Goal: Task Accomplishment & Management: Complete application form

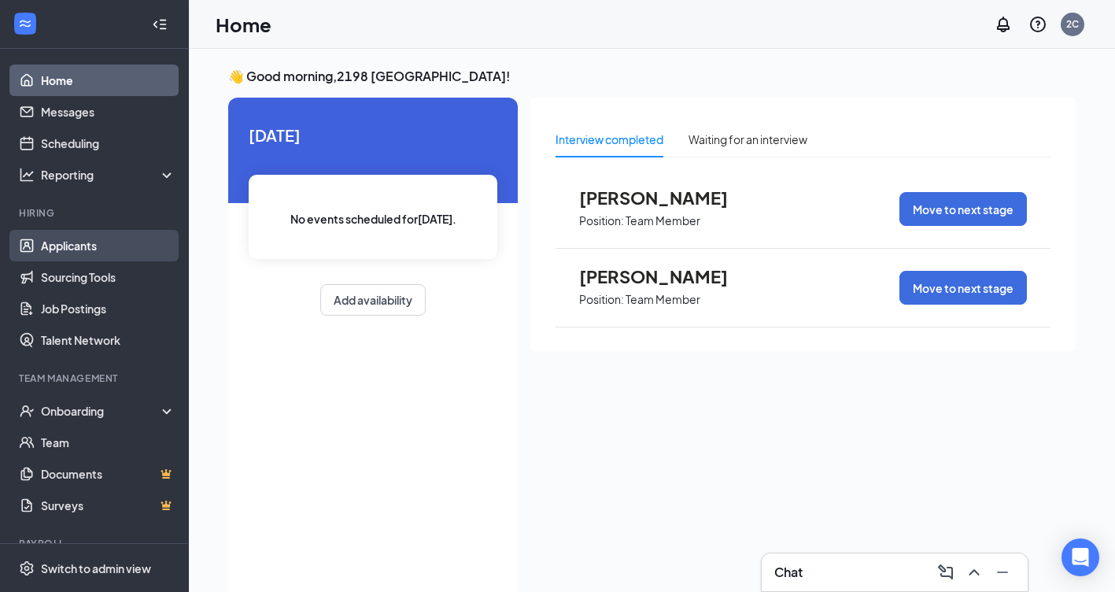
click at [66, 254] on link "Applicants" at bounding box center [108, 245] width 135 height 31
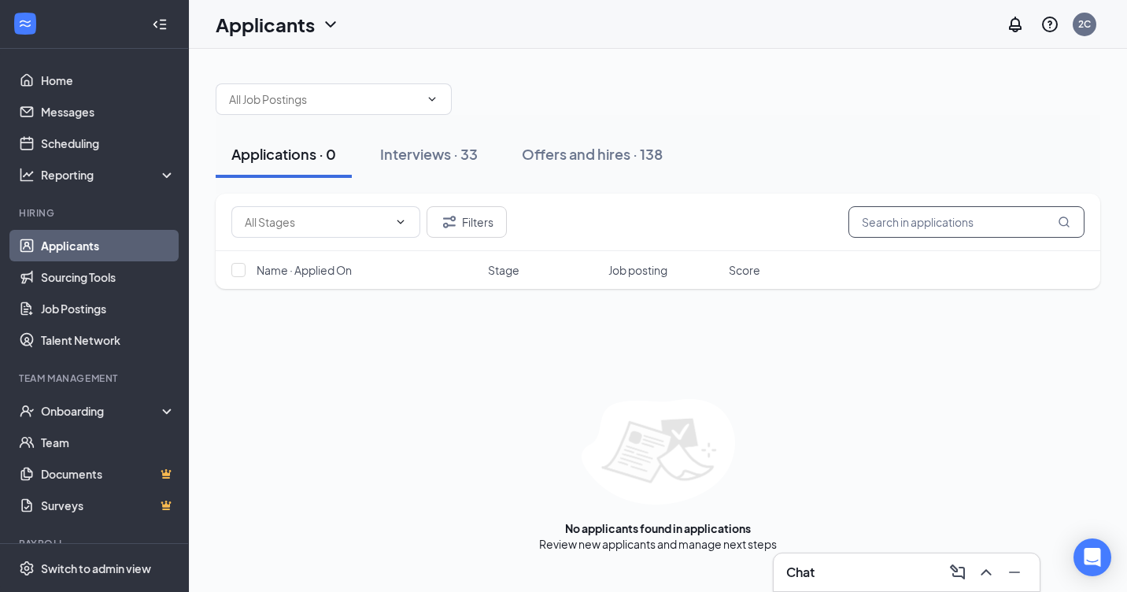
click at [892, 222] on input "text" at bounding box center [966, 221] width 236 height 31
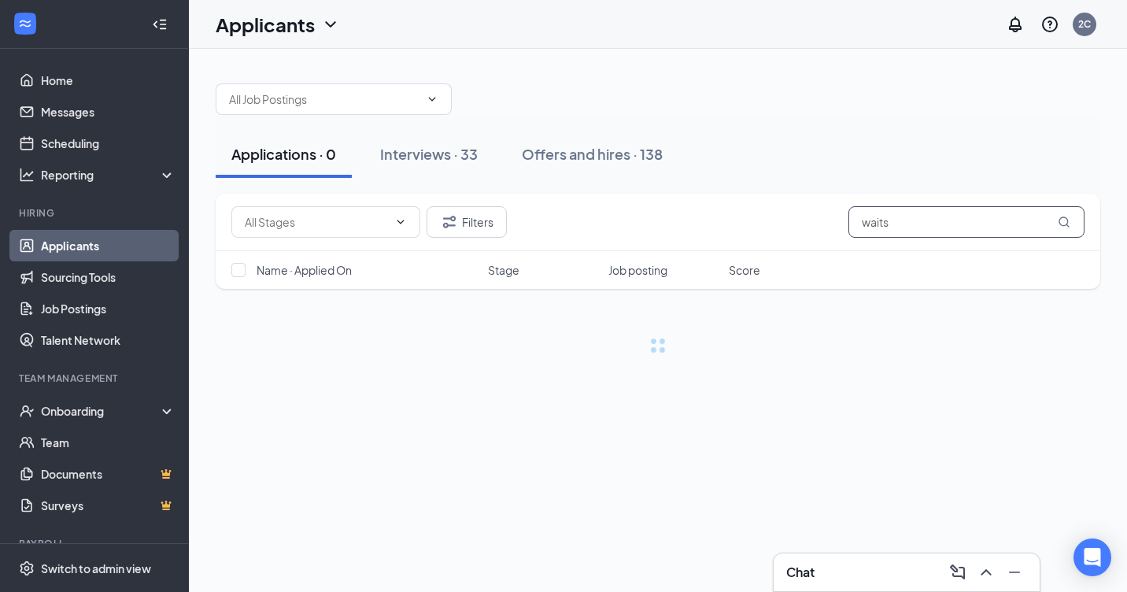
click at [892, 222] on input "waits" at bounding box center [966, 221] width 236 height 31
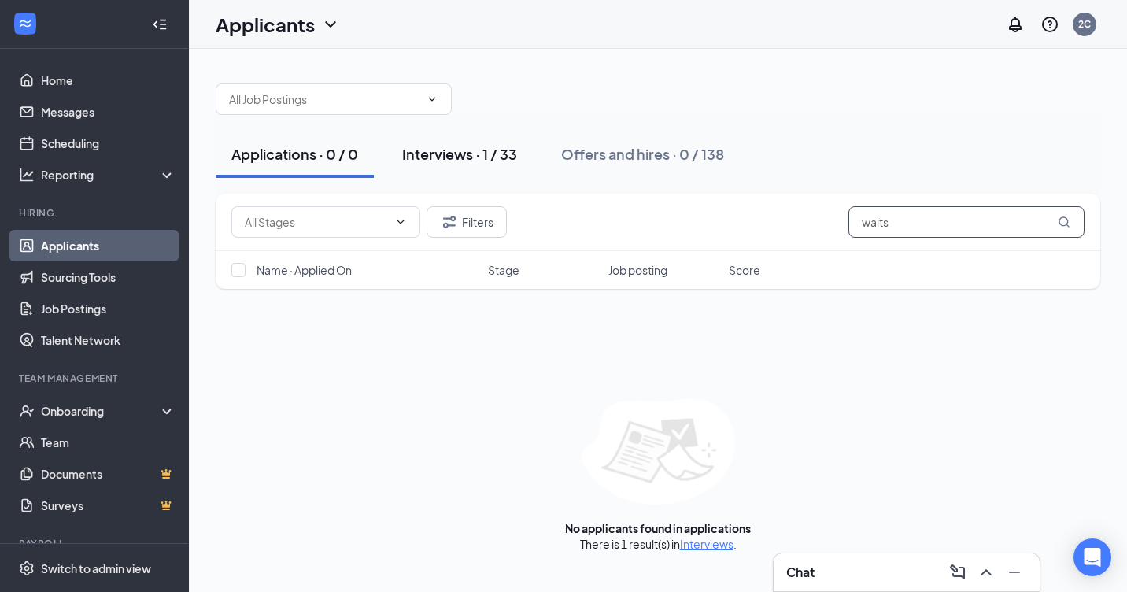
type input "waits"
click at [444, 153] on div "Interviews · 1 / 33" at bounding box center [459, 154] width 115 height 20
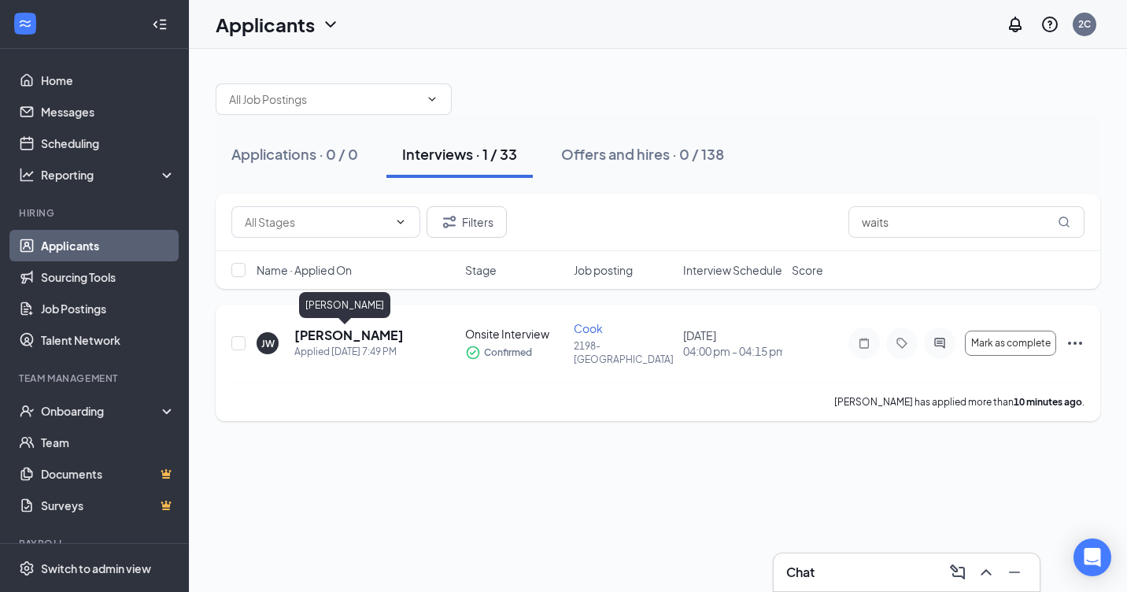
click at [338, 334] on h5 "[PERSON_NAME]" at bounding box center [348, 335] width 109 height 17
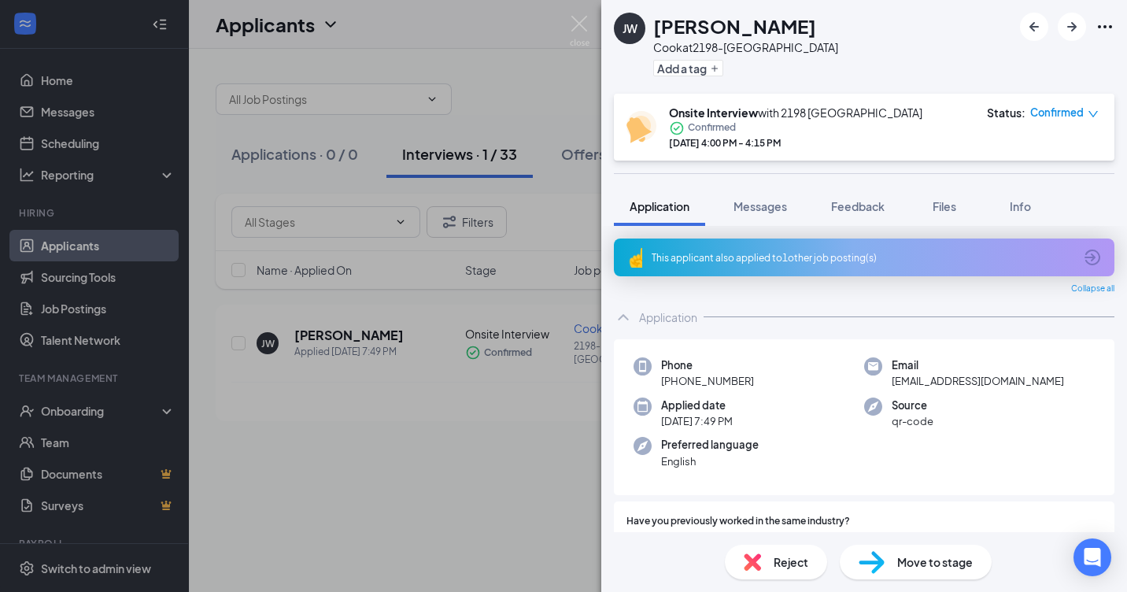
click at [935, 566] on span "Move to stage" at bounding box center [935, 561] width 76 height 17
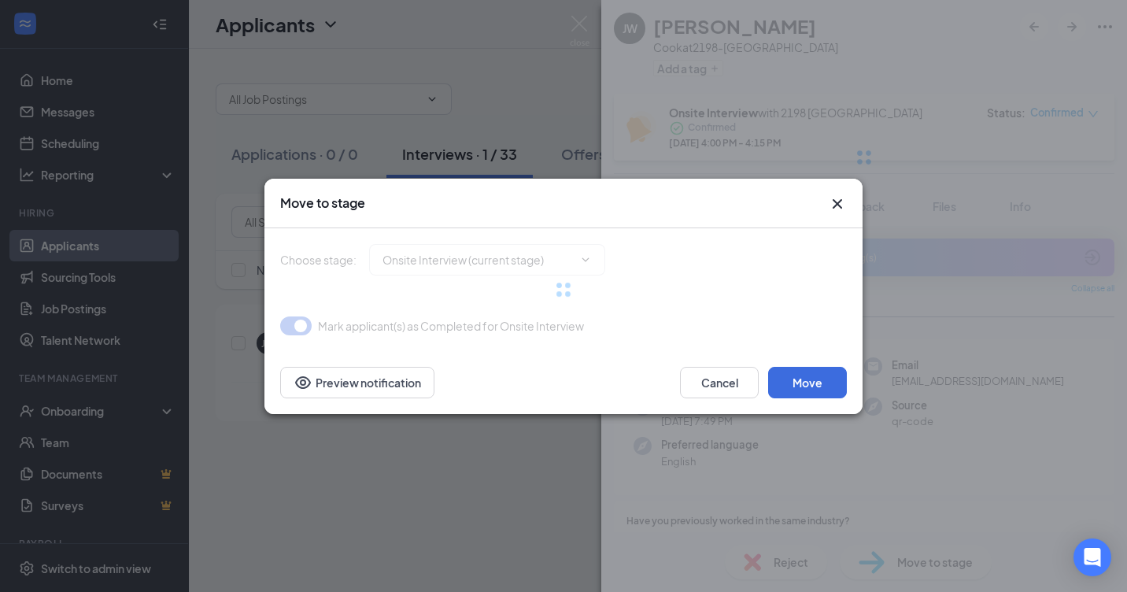
type input "Hiring Complete (final stage)"
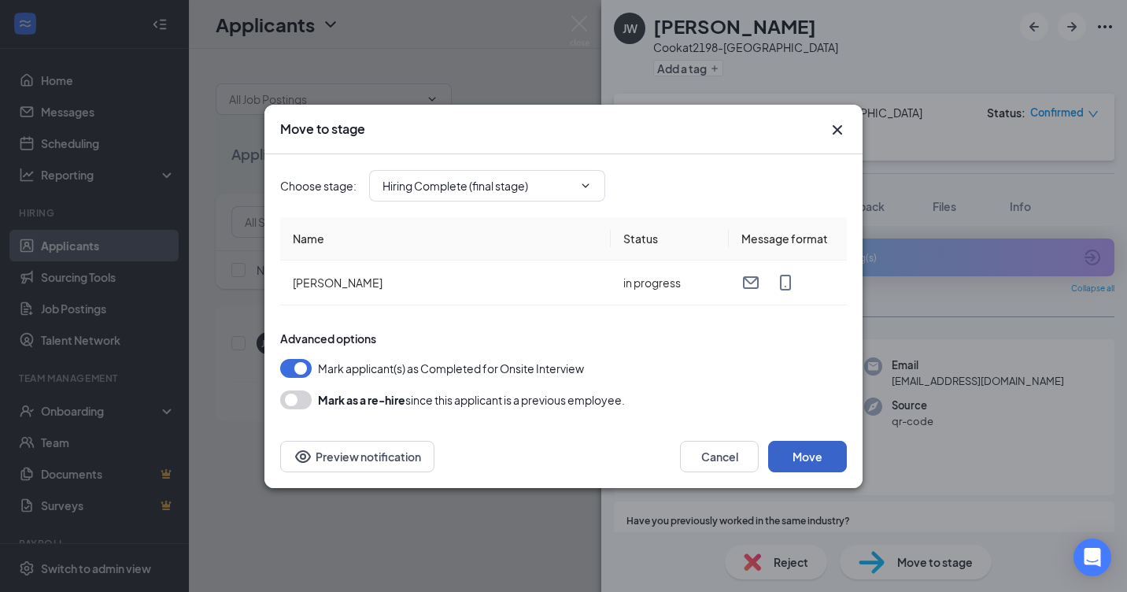
click at [806, 455] on button "Move" at bounding box center [807, 456] width 79 height 31
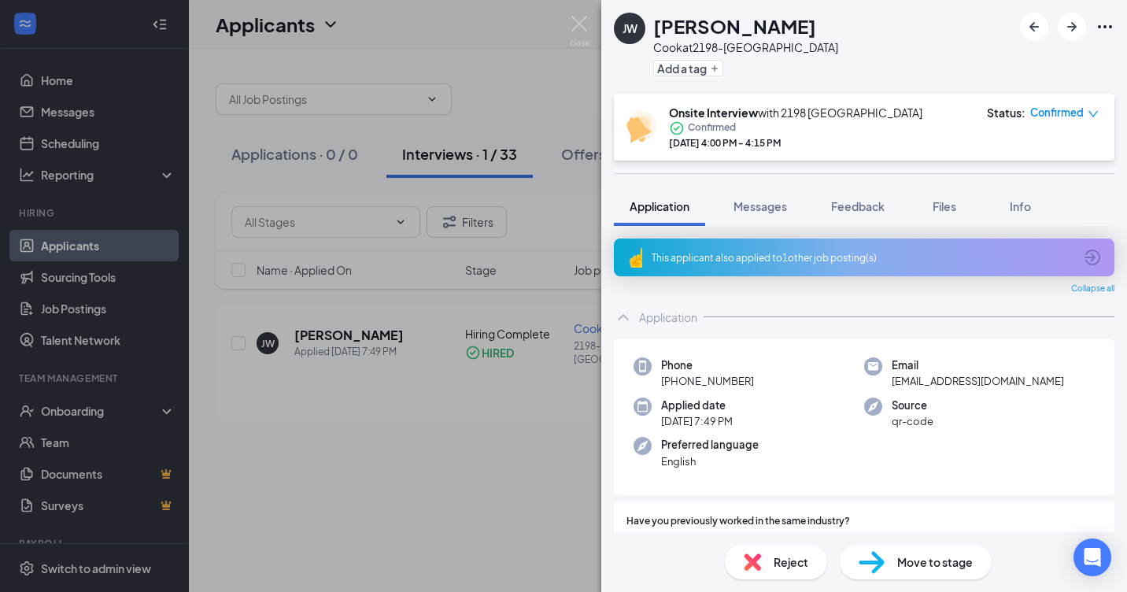
click at [35, 408] on div "[PERSON_NAME] Cook at 2198-Carol City Add a tag Onsite Interview with 2198 Caro…" at bounding box center [563, 296] width 1127 height 592
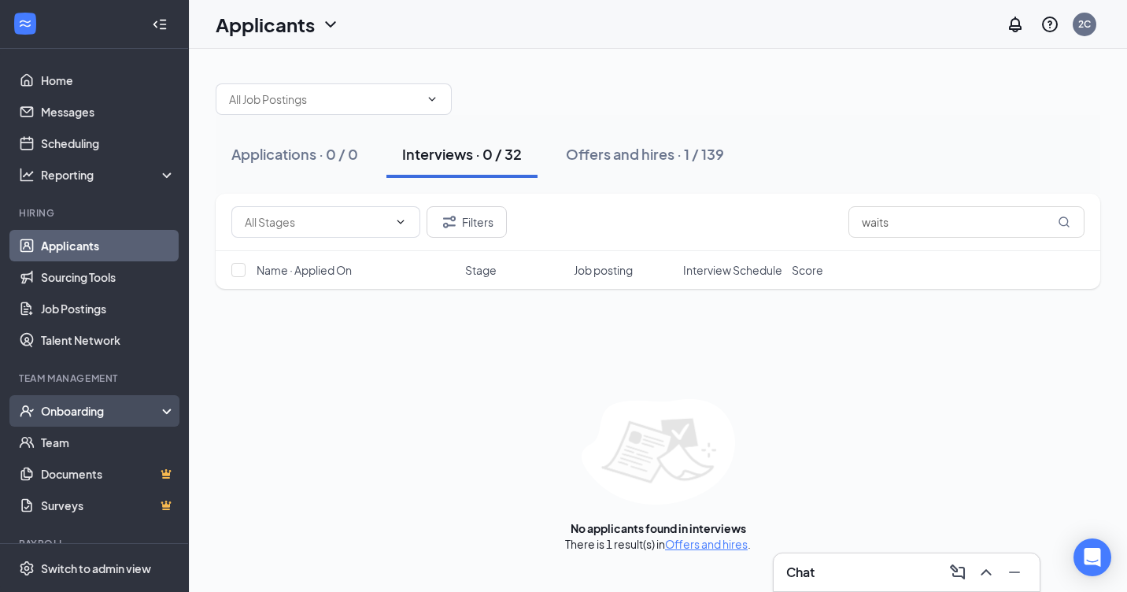
click at [36, 412] on div "Onboarding" at bounding box center [94, 410] width 189 height 31
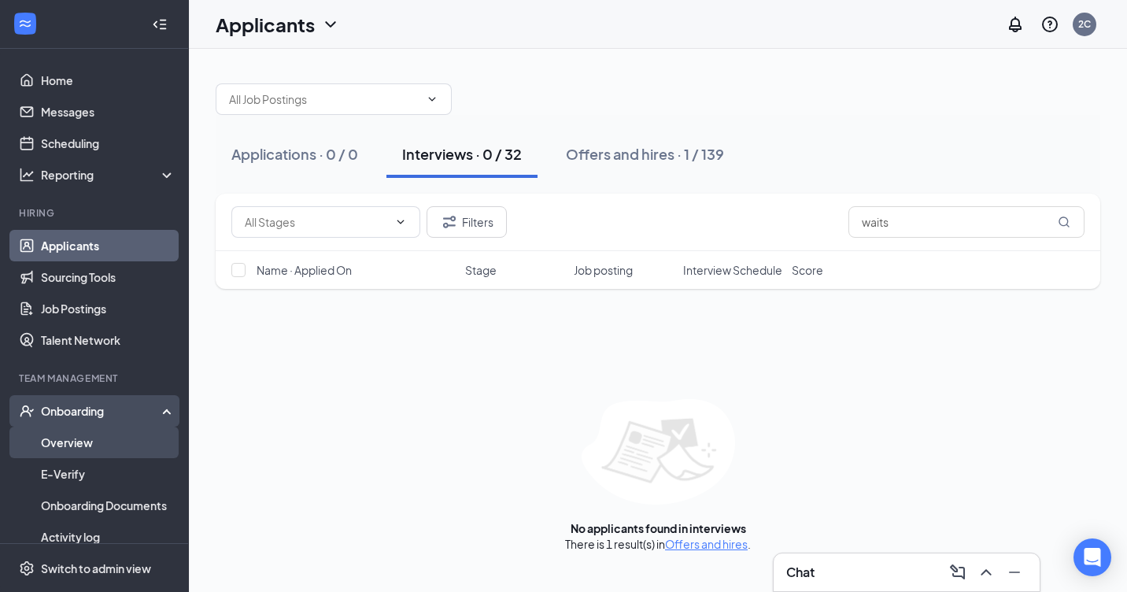
click at [66, 438] on link "Overview" at bounding box center [108, 442] width 135 height 31
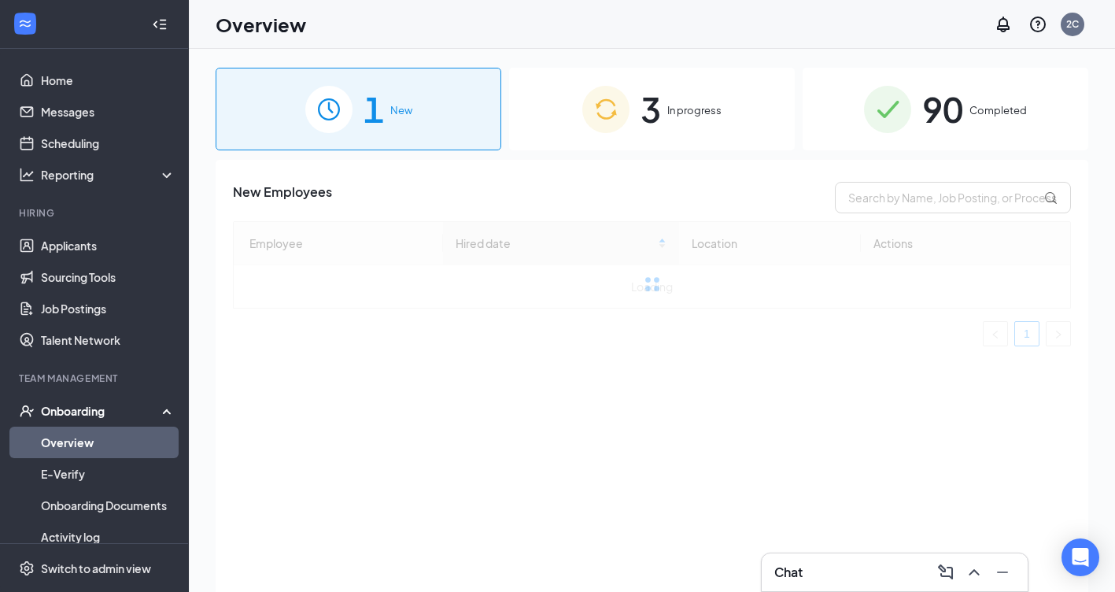
click at [390, 123] on div "1 New" at bounding box center [359, 109] width 286 height 83
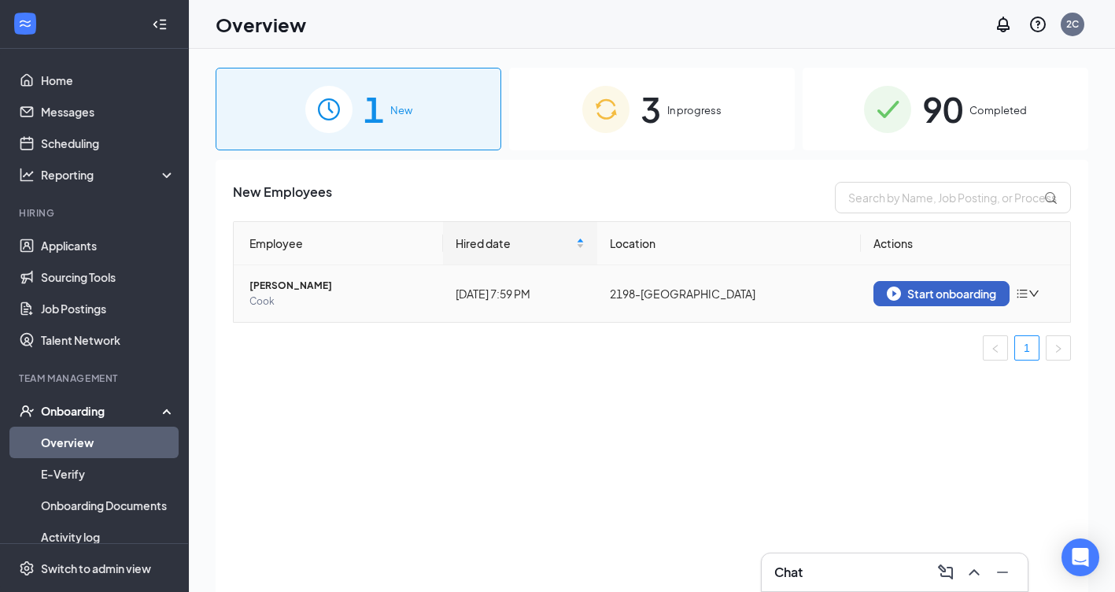
click at [972, 292] on div "Start onboarding" at bounding box center [941, 293] width 109 height 14
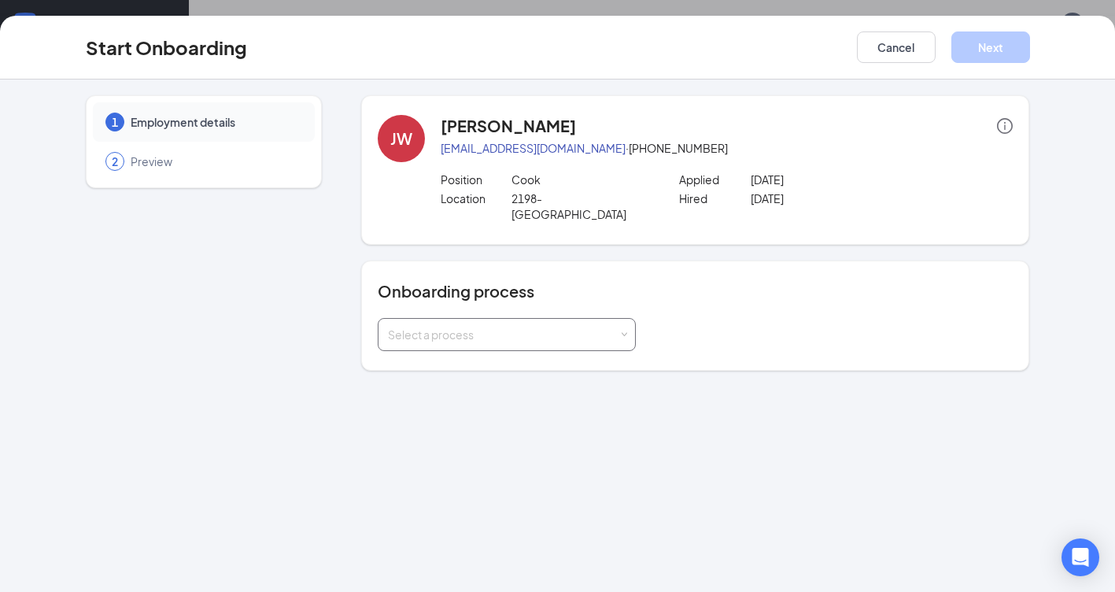
click at [473, 327] on div "Select a process" at bounding box center [503, 335] width 231 height 16
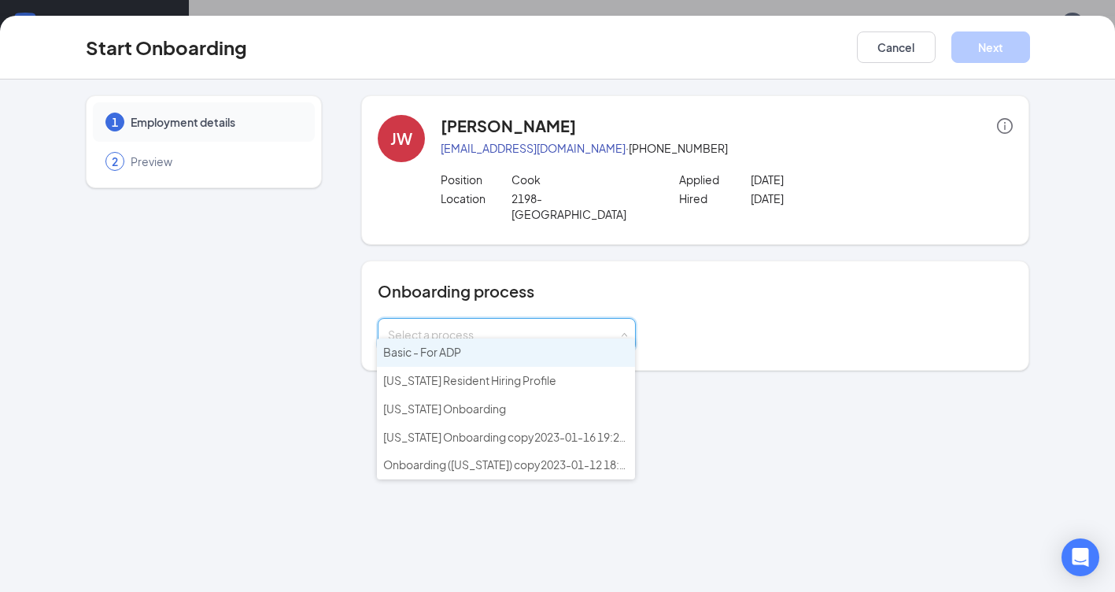
click at [455, 349] on span "Basic - For ADP" at bounding box center [422, 352] width 78 height 14
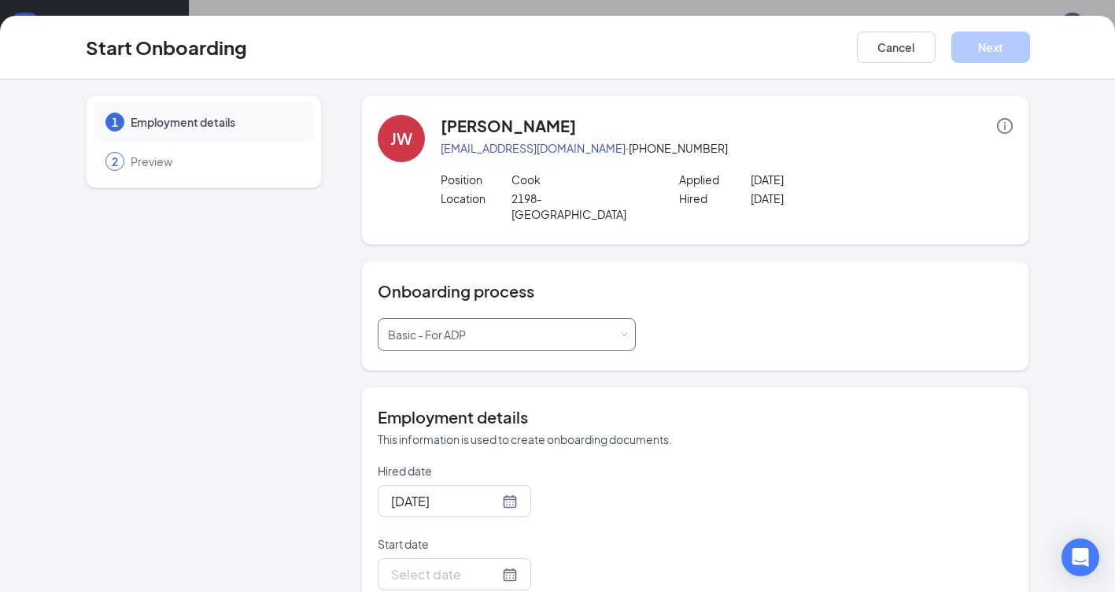
scroll to position [157, 0]
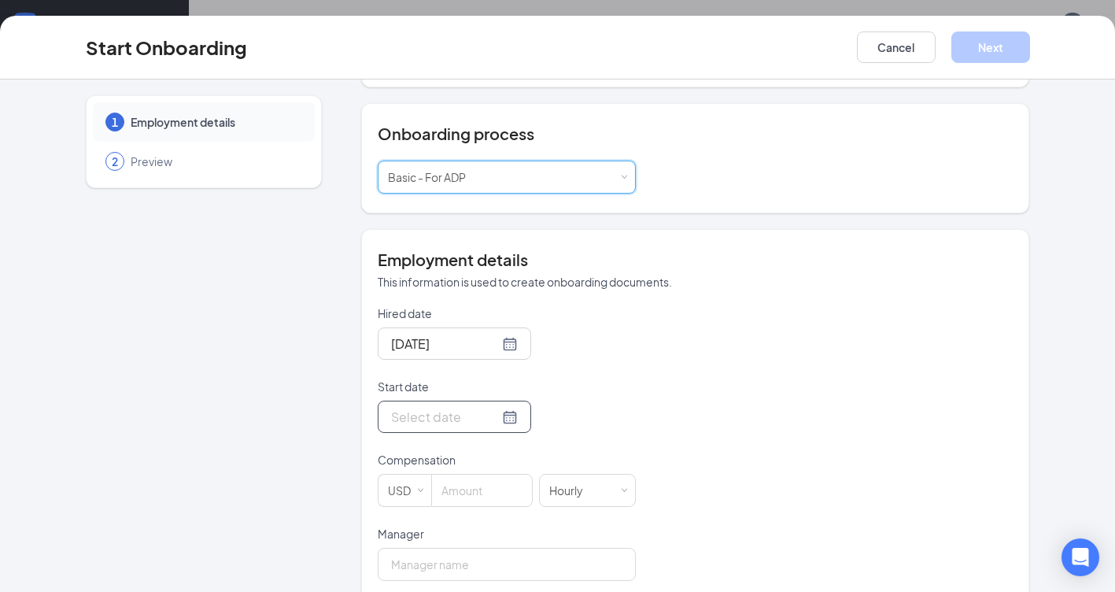
click at [488, 407] on div at bounding box center [454, 417] width 127 height 20
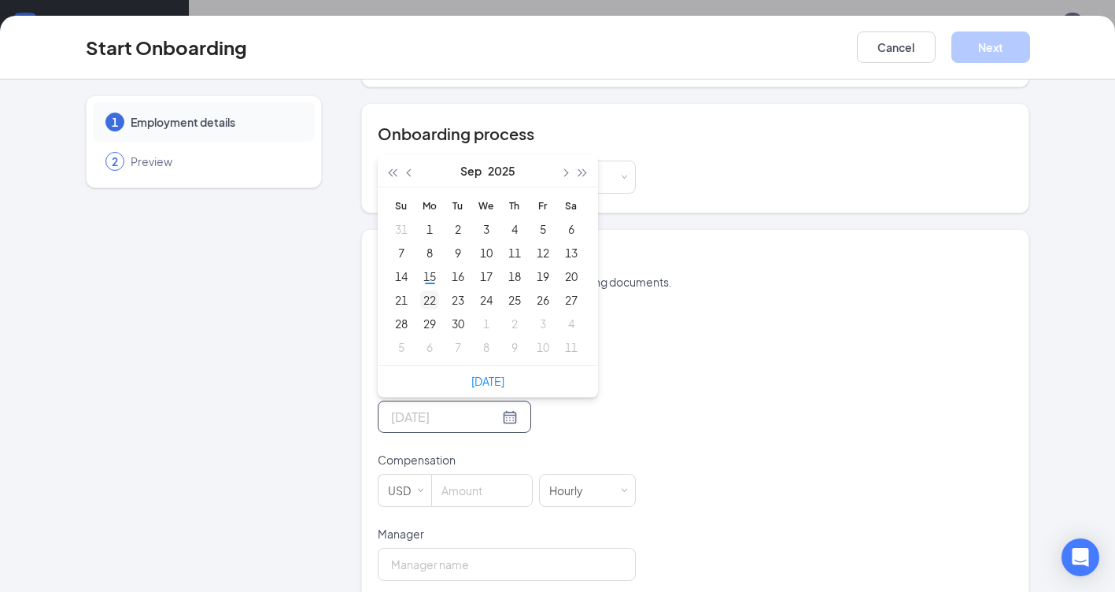
type input "[DATE]"
click at [421, 290] on div "22" at bounding box center [429, 299] width 19 height 19
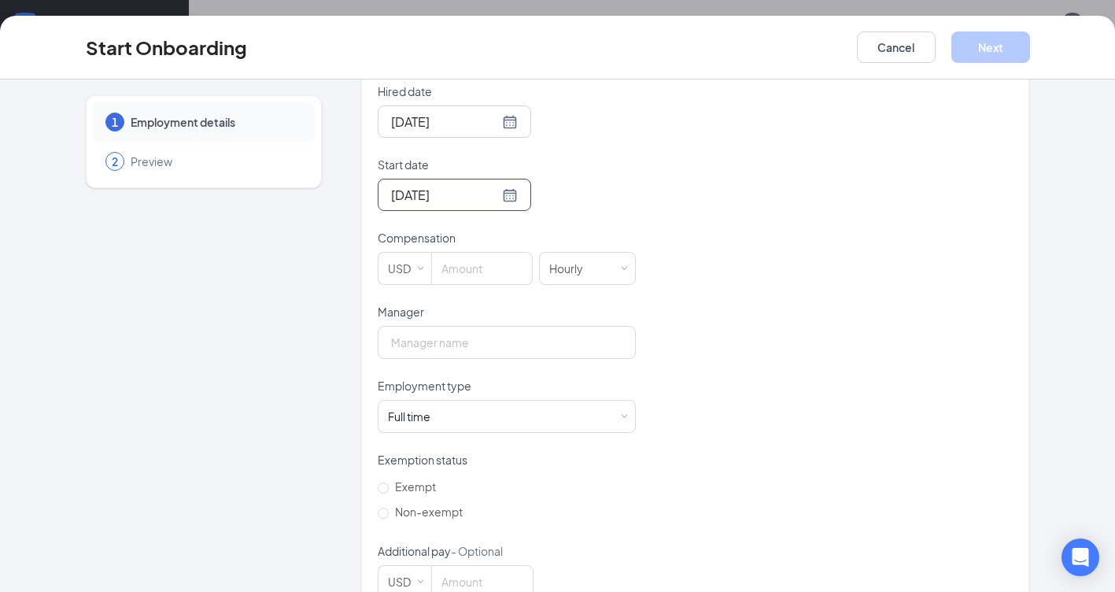
scroll to position [405, 0]
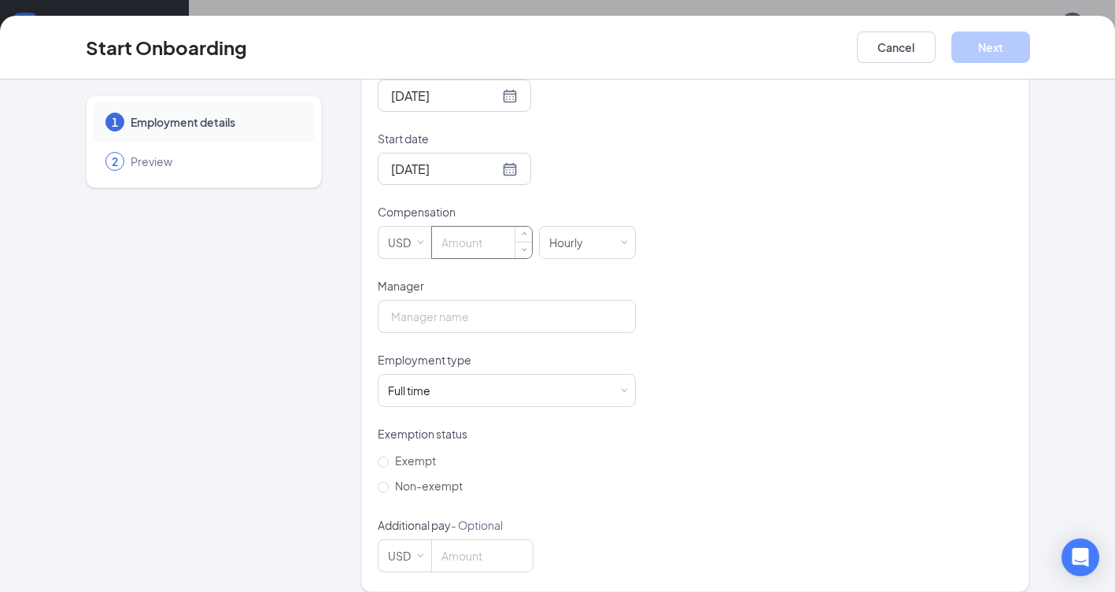
click at [448, 227] on input at bounding box center [482, 242] width 100 height 31
type input "14"
click at [444, 300] on input "Manager" at bounding box center [507, 316] width 258 height 33
type input "[PERSON_NAME]"
click at [492, 379] on div "Full time Works 30+ hours per week and is reasonably expected to work" at bounding box center [507, 390] width 238 height 31
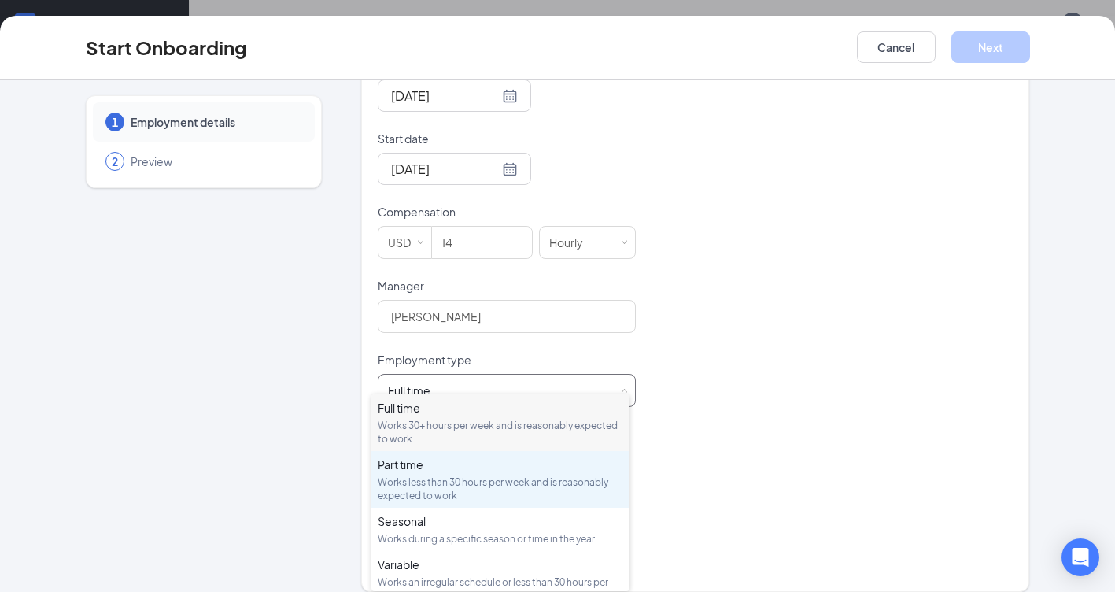
click at [471, 489] on div "Works less than 30 hours per week and is reasonably expected to work" at bounding box center [501, 488] width 246 height 27
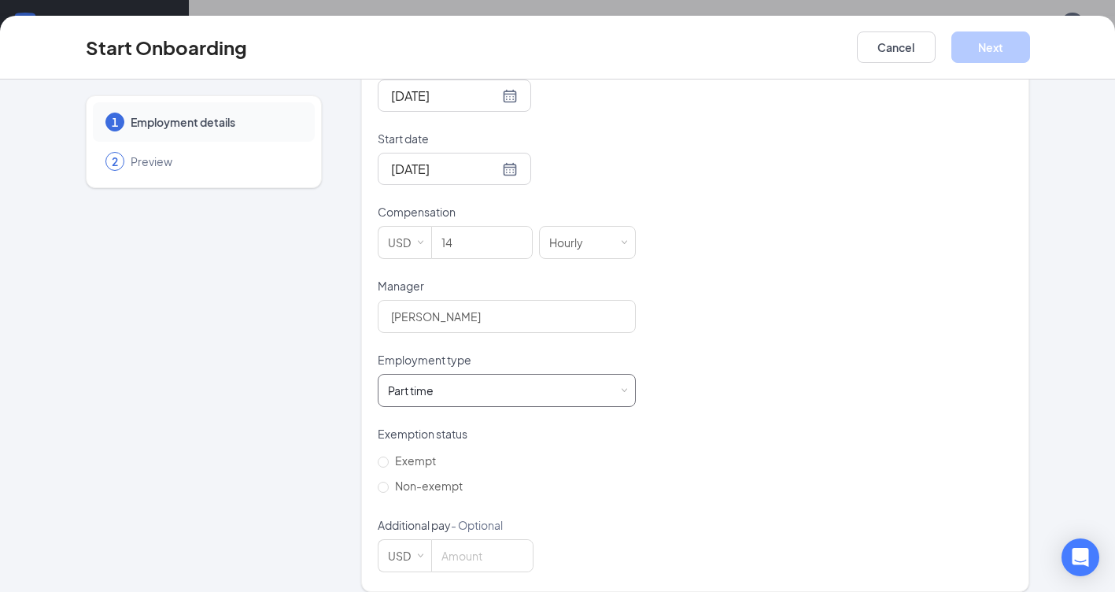
scroll to position [71, 0]
click at [418, 479] on span "Non-exempt" at bounding box center [429, 486] width 80 height 14
click at [389, 482] on input "Non-exempt" at bounding box center [383, 487] width 11 height 11
radio input "true"
click at [1000, 43] on button "Next" at bounding box center [991, 46] width 79 height 31
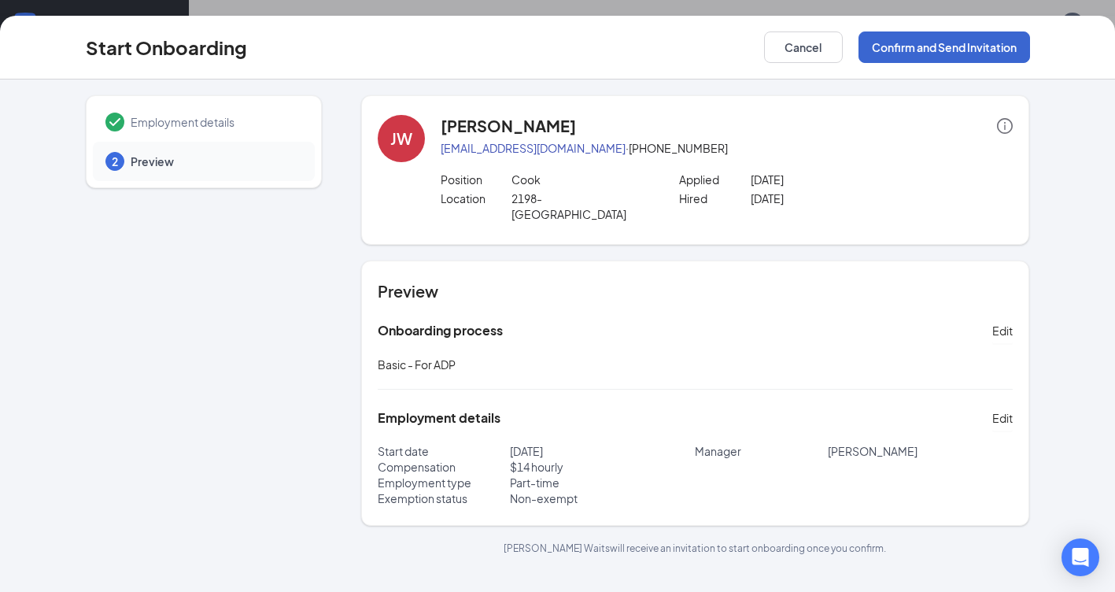
scroll to position [0, 0]
click at [952, 50] on button "Confirm and Send Invitation" at bounding box center [945, 46] width 172 height 31
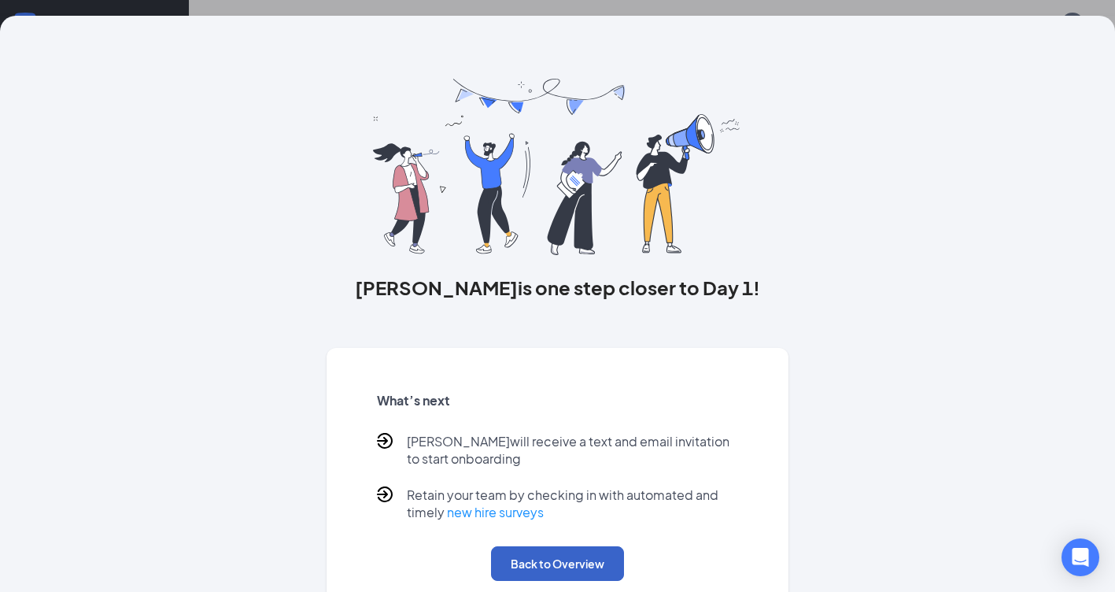
click at [578, 575] on button "Back to Overview" at bounding box center [557, 563] width 133 height 35
